Goal: Task Accomplishment & Management: Use online tool/utility

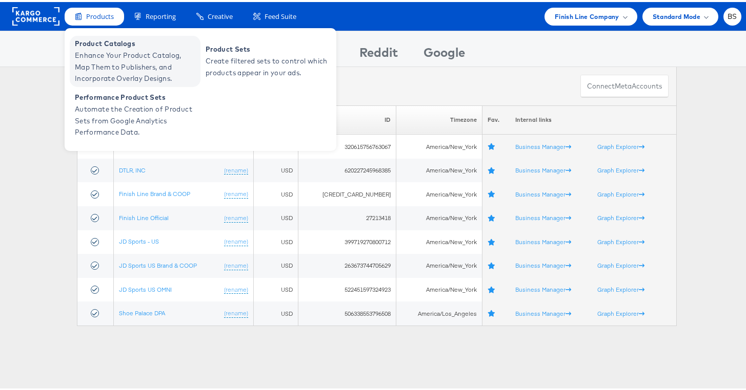
click at [106, 54] on span "Enhance Your Product Catalog, Map Them to Publishers, and Incorporate Overlay D…" at bounding box center [136, 65] width 123 height 35
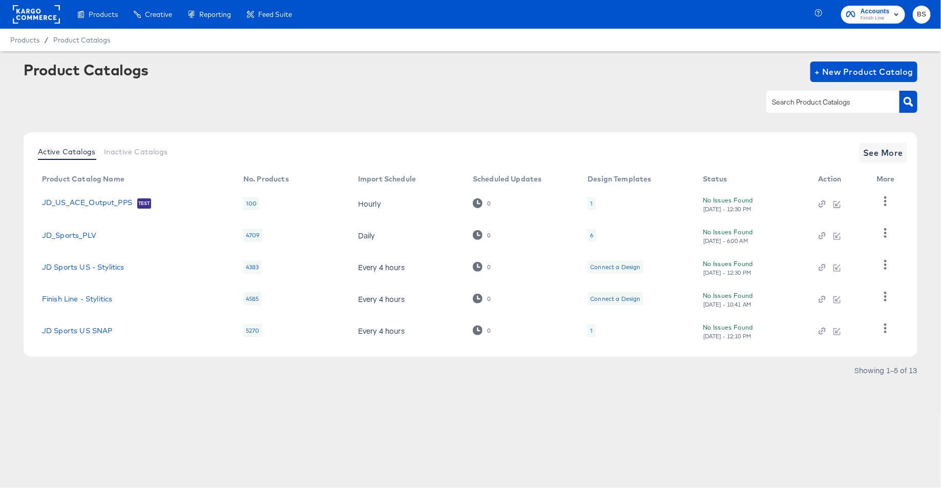
click at [829, 105] on input "text" at bounding box center [825, 102] width 109 height 12
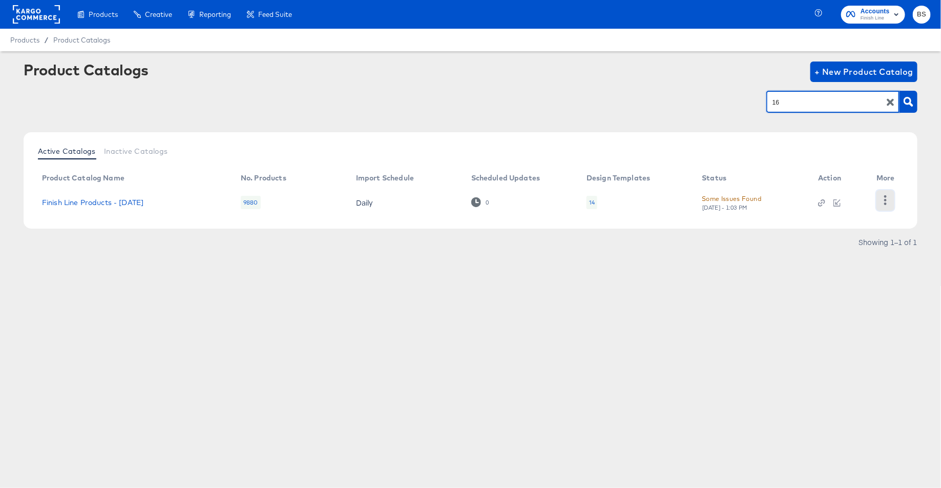
click at [882, 200] on icon "button" at bounding box center [886, 200] width 10 height 10
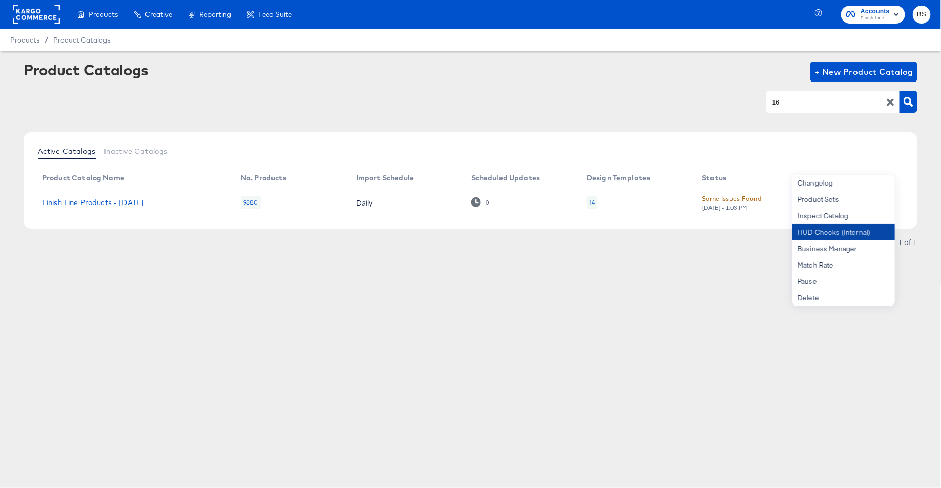
click at [861, 227] on div "HUD Checks (Internal)" at bounding box center [844, 232] width 102 height 16
click at [797, 103] on input "16" at bounding box center [825, 102] width 109 height 12
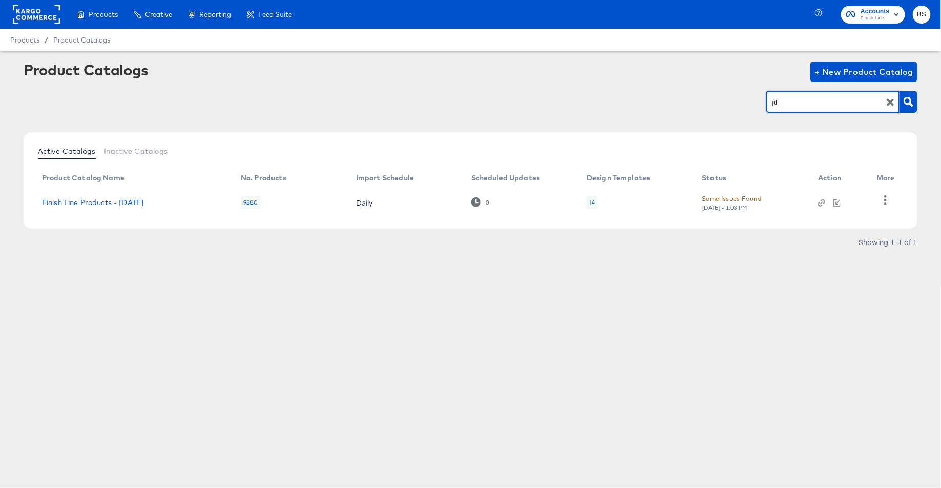
type input "jd"
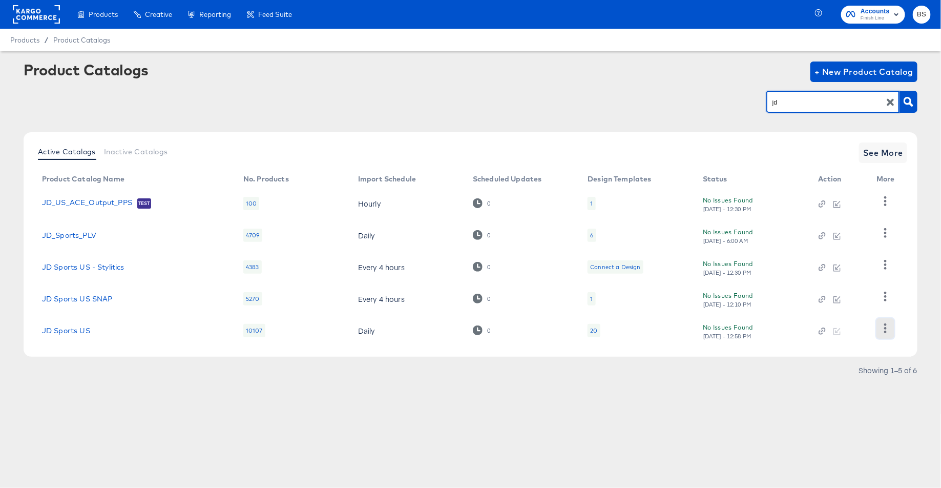
click at [885, 325] on icon "button" at bounding box center [885, 328] width 3 height 10
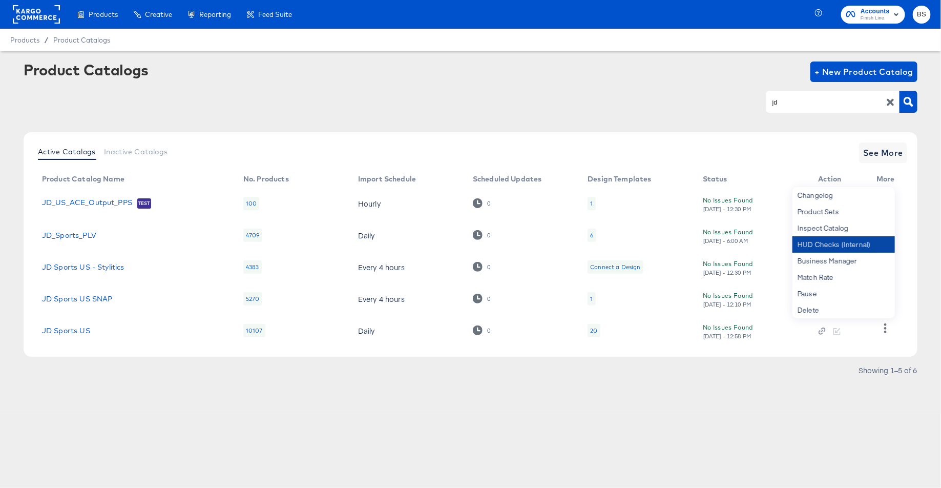
click at [845, 247] on div "HUD Checks (Internal)" at bounding box center [844, 244] width 102 height 16
